Goal: Navigation & Orientation: Go to known website

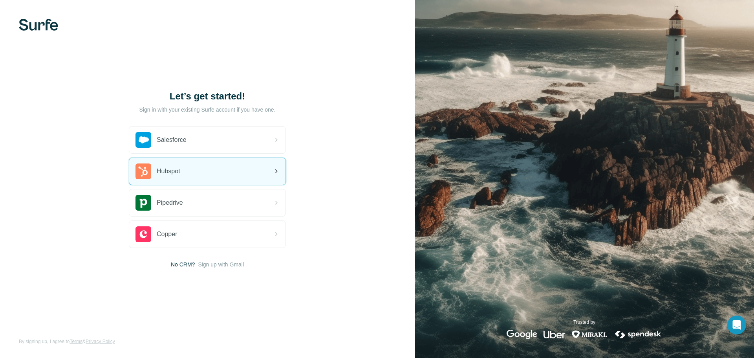
click at [183, 166] on div "Hubspot" at bounding box center [207, 171] width 156 height 27
